Goal: Entertainment & Leisure: Consume media (video, audio)

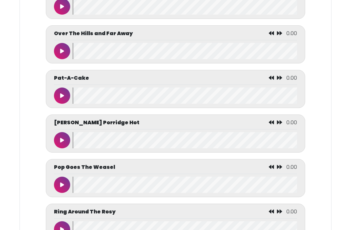
scroll to position [2426, 0]
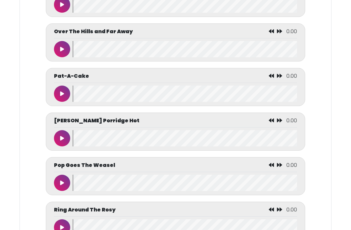
click at [61, 96] on icon at bounding box center [62, 93] width 4 height 5
click at [60, 102] on button at bounding box center [62, 94] width 16 height 16
click at [61, 57] on button at bounding box center [62, 49] width 16 height 16
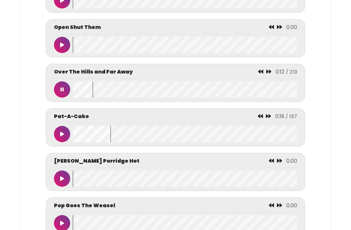
scroll to position [2386, 0]
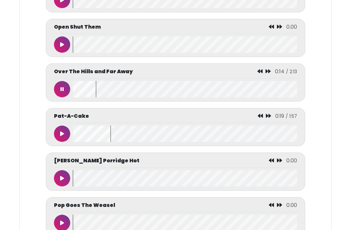
click at [59, 97] on button at bounding box center [62, 89] width 16 height 16
click at [76, 97] on wave at bounding box center [185, 89] width 225 height 16
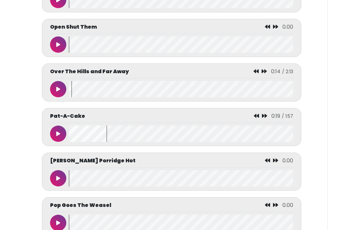
scroll to position [0, 4]
click at [258, 74] on icon at bounding box center [256, 71] width 5 height 5
click at [257, 118] on icon at bounding box center [256, 115] width 5 height 5
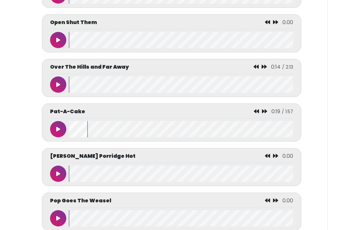
scroll to position [2393, 0]
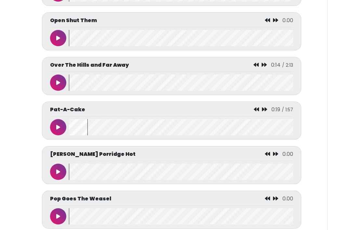
click at [261, 114] on div "0:19 / 1:57" at bounding box center [273, 110] width 39 height 8
click at [259, 112] on icon at bounding box center [256, 109] width 5 height 5
click at [258, 112] on icon at bounding box center [256, 109] width 5 height 5
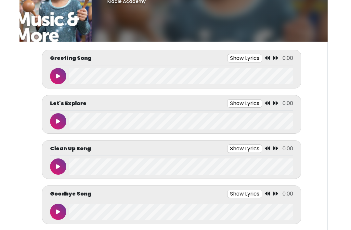
scroll to position [0, 0]
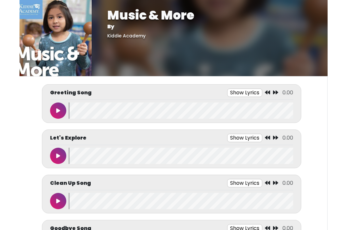
click at [57, 109] on icon at bounding box center [58, 110] width 4 height 5
click at [235, 95] on button "Show Lyrics" at bounding box center [234, 93] width 35 height 8
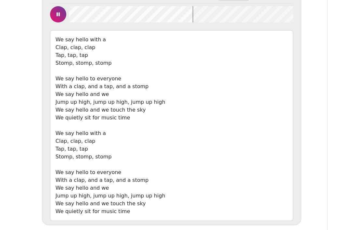
scroll to position [66, 0]
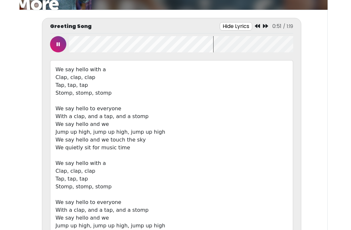
click at [57, 43] on icon at bounding box center [58, 44] width 3 height 5
click at [258, 28] on icon at bounding box center [257, 25] width 5 height 5
click at [264, 26] on icon at bounding box center [265, 25] width 5 height 5
click at [258, 29] on icon at bounding box center [257, 25] width 5 height 5
click at [255, 28] on icon at bounding box center [257, 25] width 5 height 5
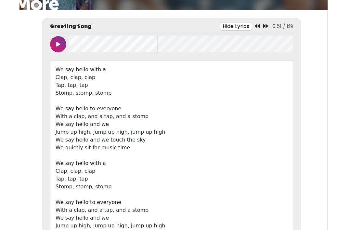
click at [257, 28] on icon at bounding box center [257, 25] width 5 height 5
click at [258, 28] on icon at bounding box center [257, 25] width 5 height 5
click at [258, 27] on icon at bounding box center [257, 25] width 5 height 5
click at [239, 29] on button "Hide Lyrics" at bounding box center [236, 26] width 33 height 8
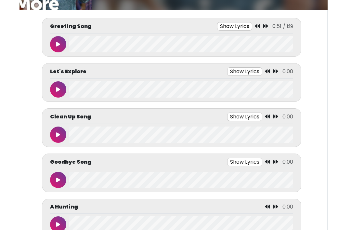
click at [255, 73] on button "Show Lyrics" at bounding box center [244, 71] width 35 height 8
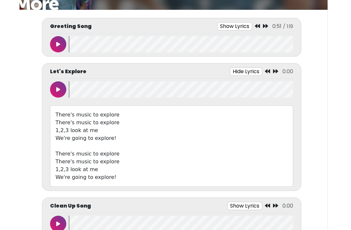
click at [252, 73] on button "Hide Lyrics" at bounding box center [246, 71] width 33 height 8
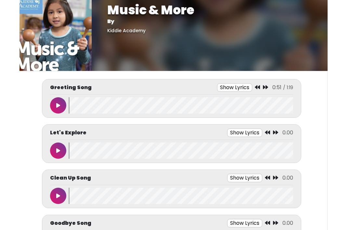
scroll to position [0, 0]
